Goal: Information Seeking & Learning: Ask a question

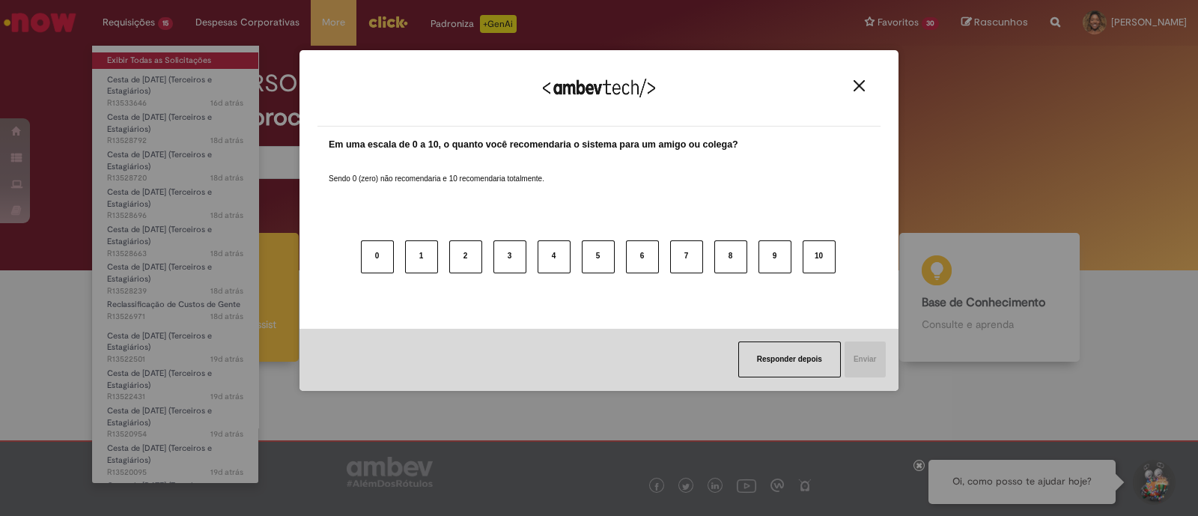
click at [161, 58] on div "Agradecemos seu feedback! Em uma escala de 0 a 10, o quanto você recomendaria o…" at bounding box center [599, 258] width 1198 height 516
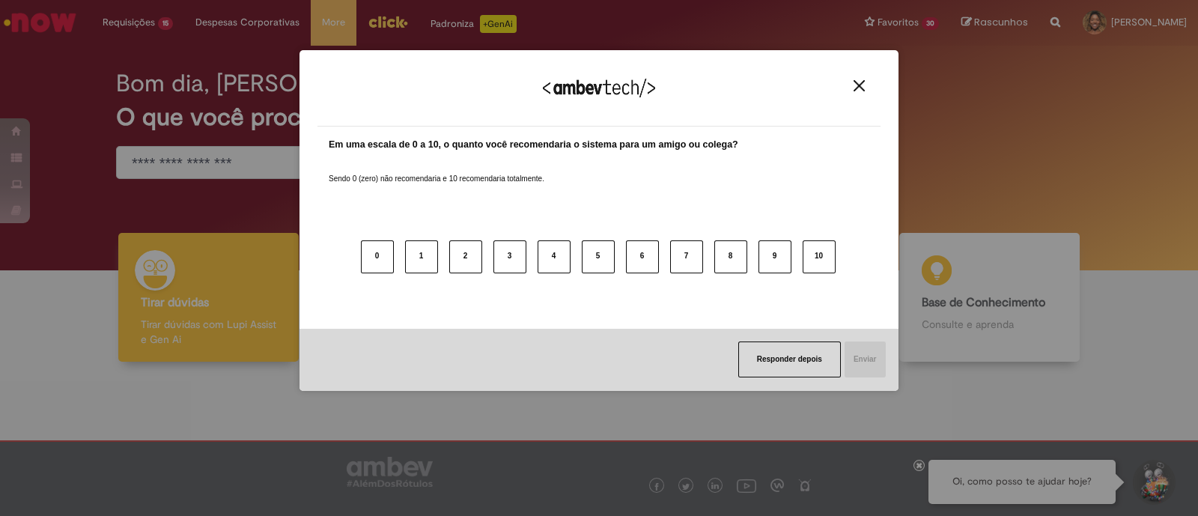
click at [868, 89] on button "Close" at bounding box center [859, 85] width 20 height 13
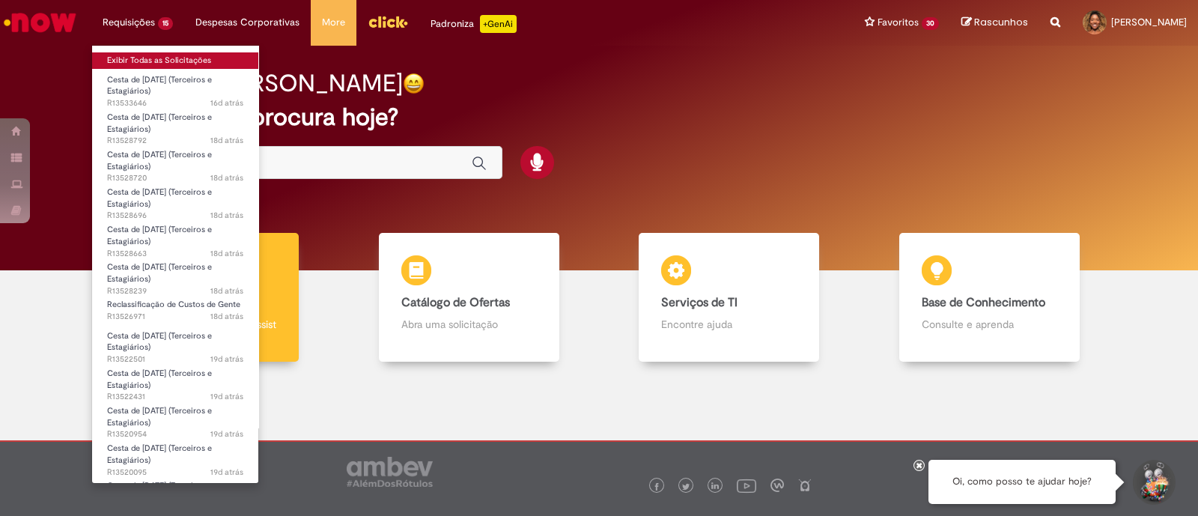
click at [146, 61] on link "Exibir Todas as Solicitações" at bounding box center [175, 60] width 166 height 16
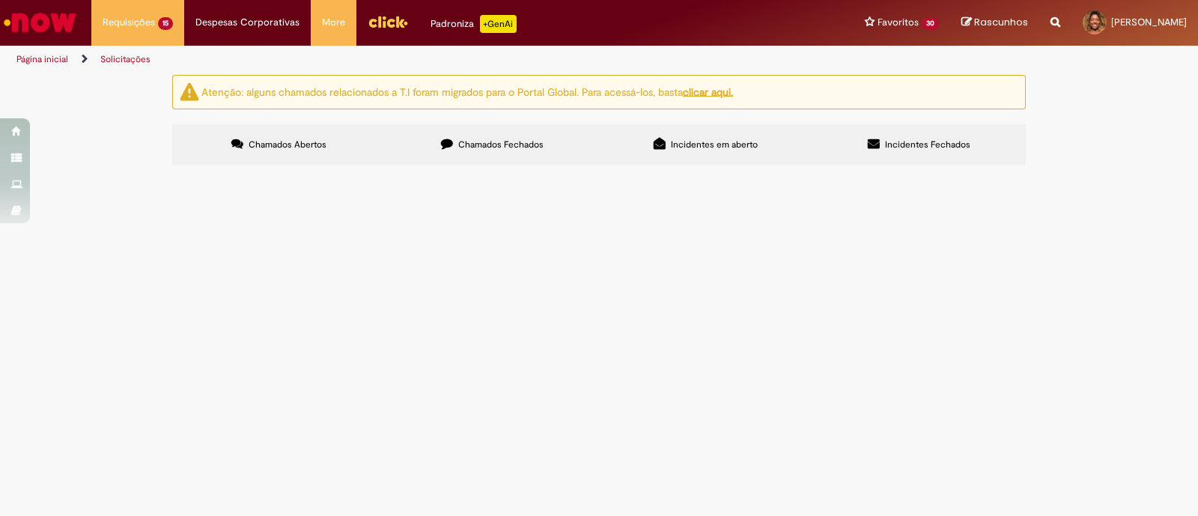
scroll to position [600, 0]
click at [0, 0] on span "Boa tarde, time, tudo bem? Tivemos uma incorporação de uma revenda no final do …" at bounding box center [0, 0] width 0 height 0
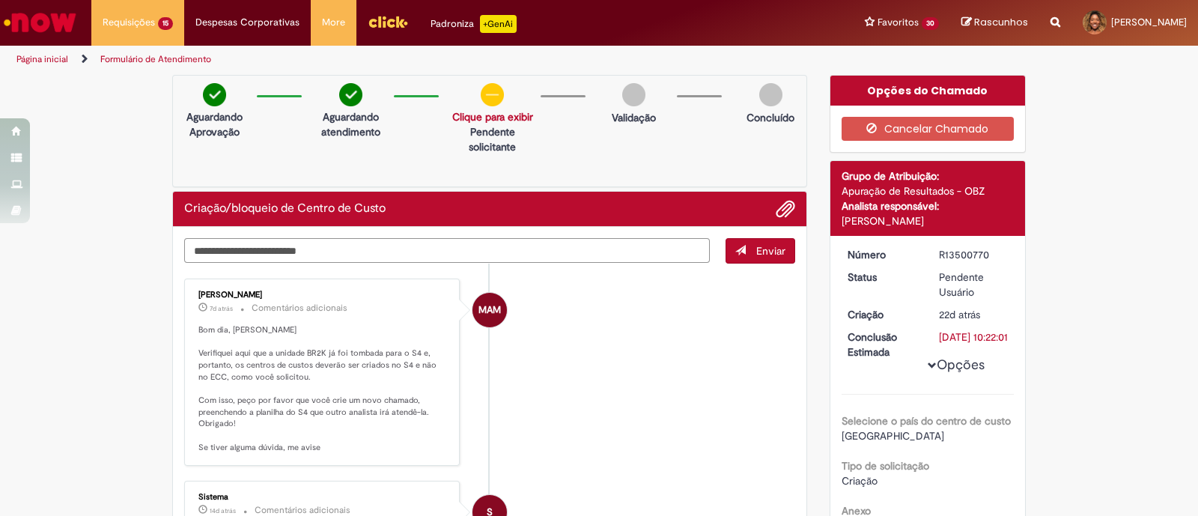
click at [290, 254] on textarea "Digite sua mensagem aqui..." at bounding box center [446, 250] width 525 height 25
click at [232, 254] on textarea "Digite sua mensagem aqui..." at bounding box center [446, 250] width 525 height 25
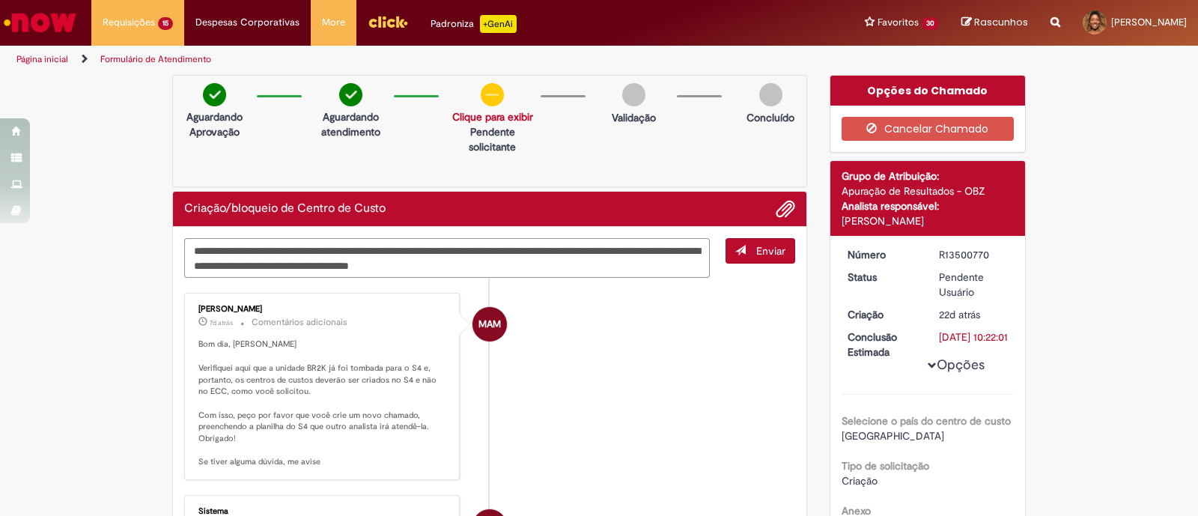
type textarea "**********"
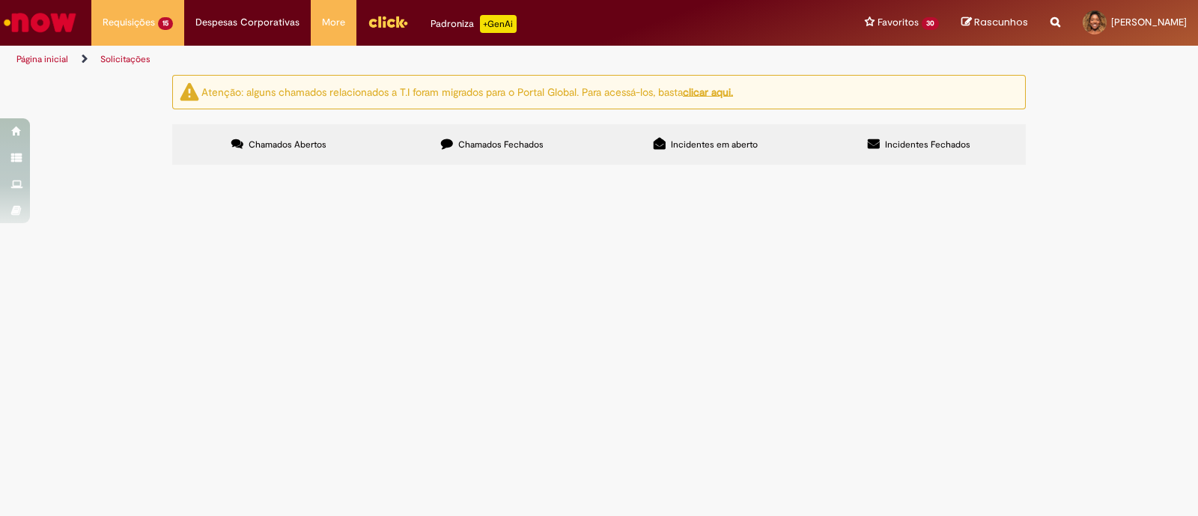
scroll to position [600, 0]
click at [0, 0] on div at bounding box center [0, 0] width 0 height 0
click at [0, 0] on span "[PERSON_NAME] - TERCEIRO DIRETORIA MG" at bounding box center [0, 0] width 0 height 0
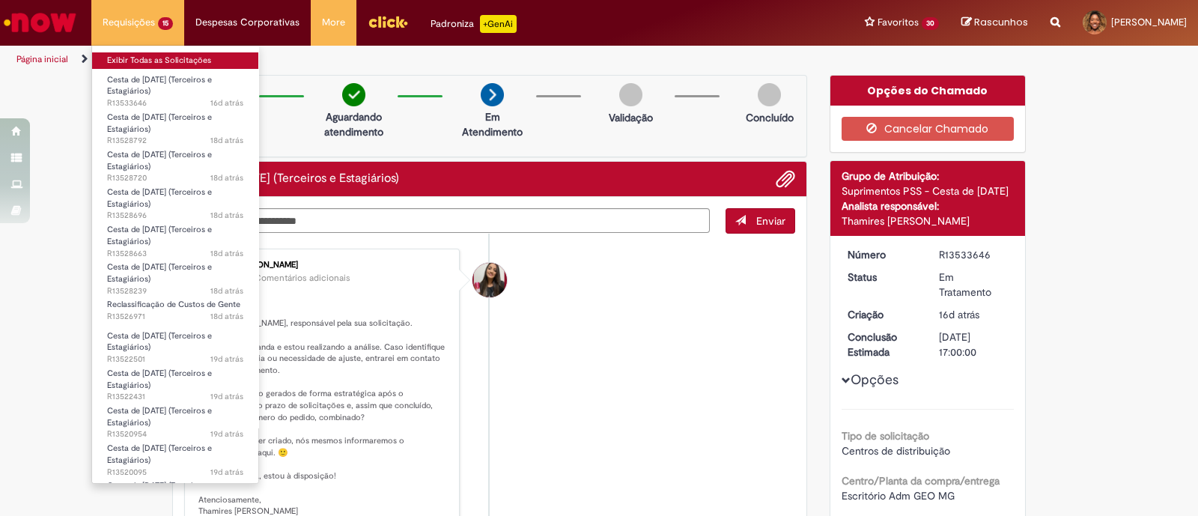
click at [137, 58] on link "Exibir Todas as Solicitações" at bounding box center [175, 60] width 166 height 16
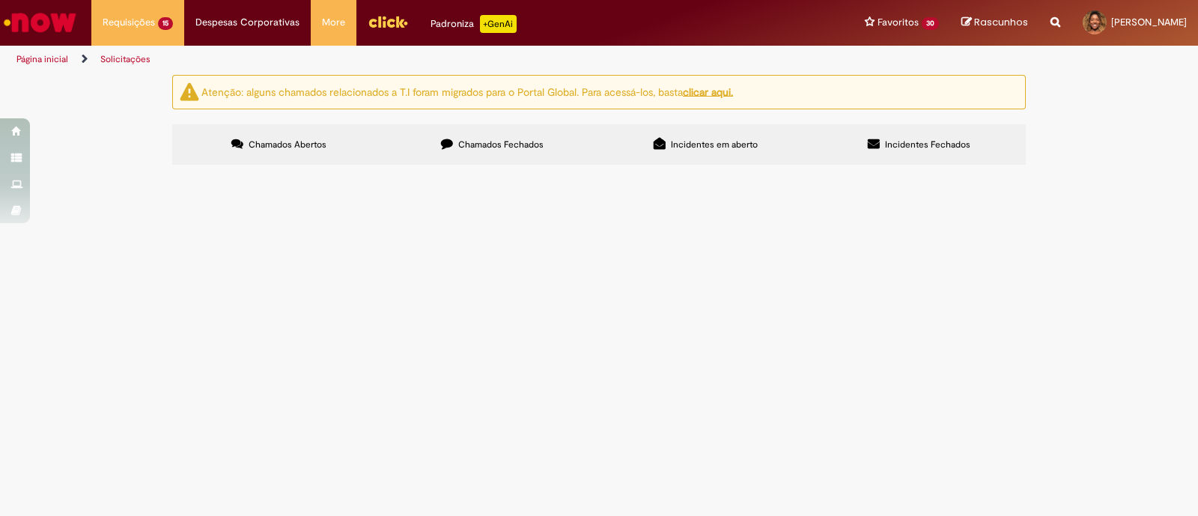
scroll to position [600, 0]
click at [0, 0] on span "Boa tarde, time, tudo bem? Tivemos uma incorporação de uma revenda no final do …" at bounding box center [0, 0] width 0 height 0
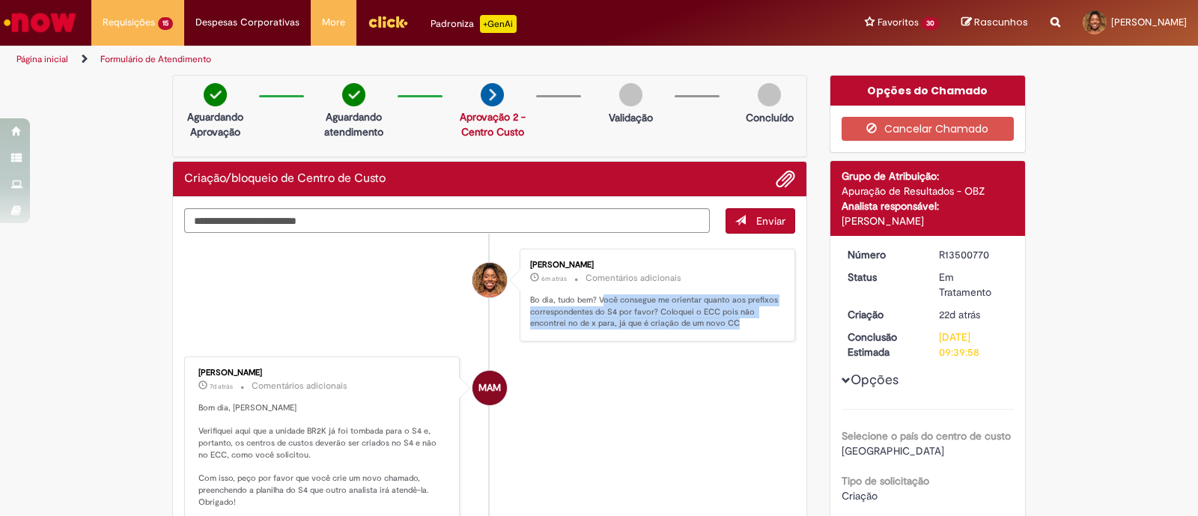
drag, startPoint x: 595, startPoint y: 296, endPoint x: 737, endPoint y: 320, distance: 144.2
click at [737, 320] on p "Bo dia, tudo bem? Você consegue me orientar quanto aos prefixos correspondentes…" at bounding box center [654, 311] width 249 height 35
copy p "ocê consegue me orientar quanto aos prefixos correspondentes do S4 por favor? C…"
